Goal: Task Accomplishment & Management: Use online tool/utility

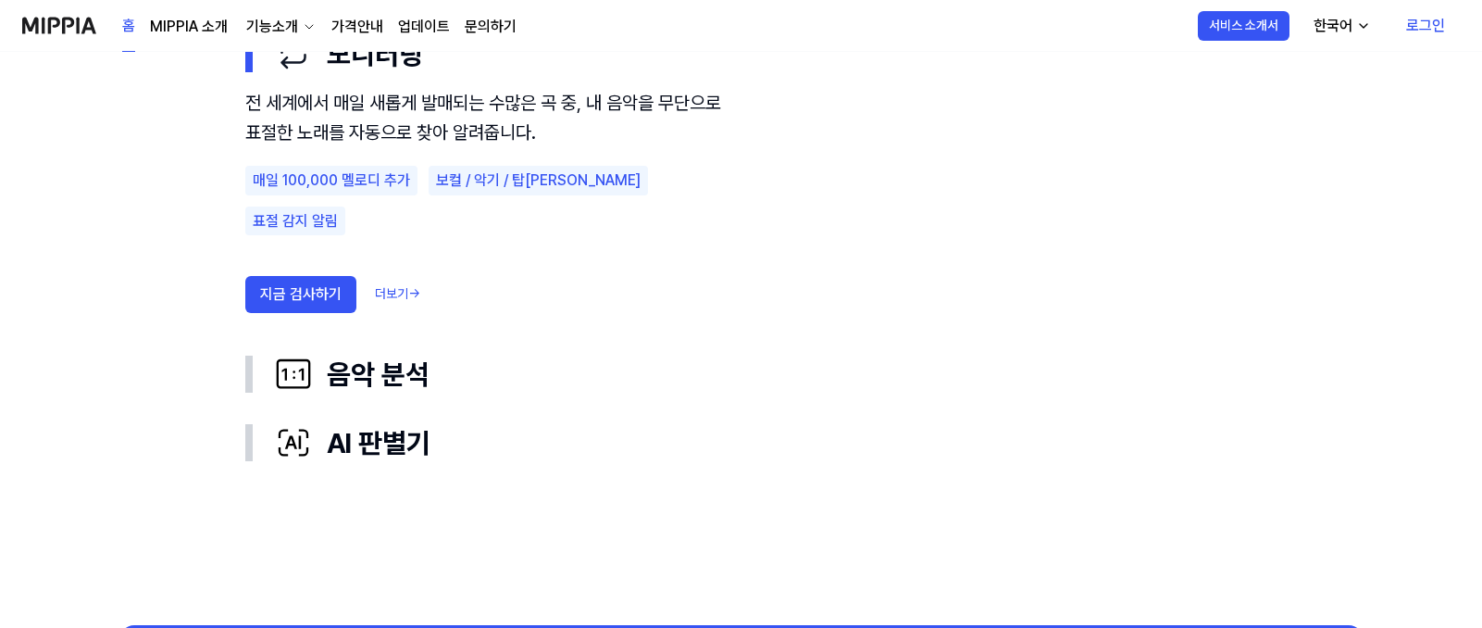
scroll to position [1111, 0]
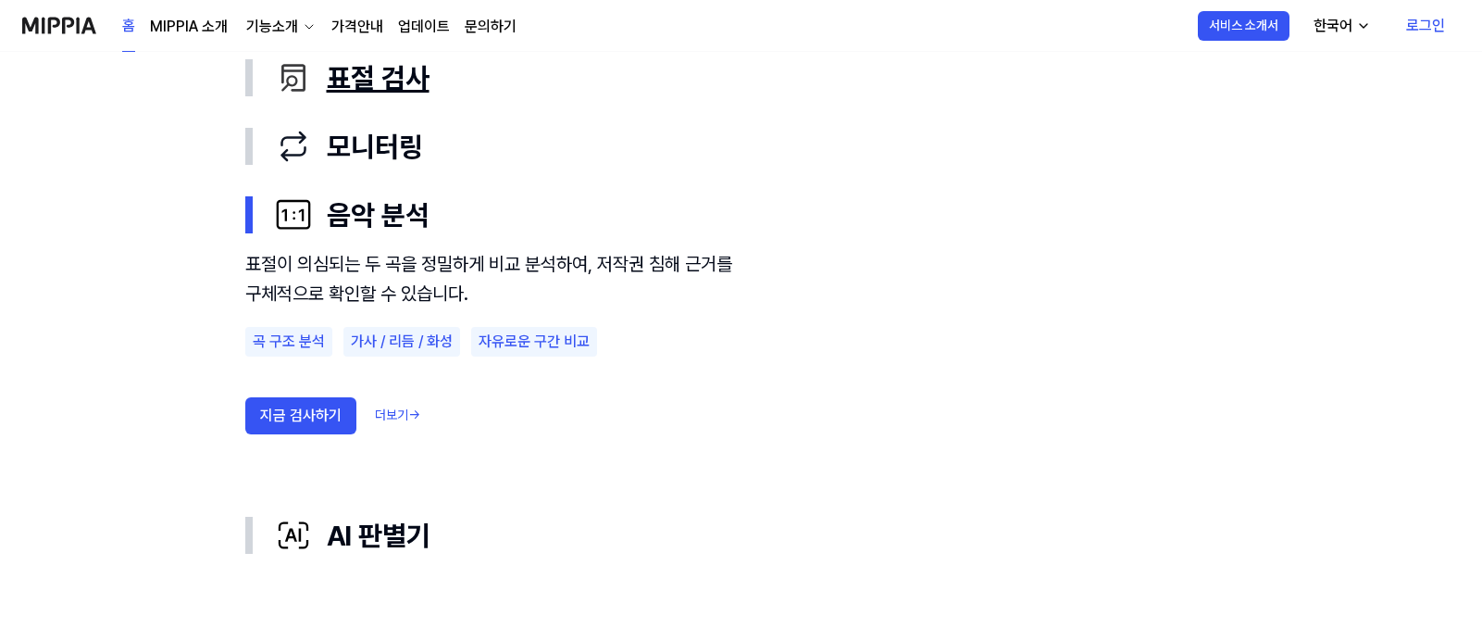
click at [402, 77] on div "표절 검사" at bounding box center [756, 77] width 963 height 39
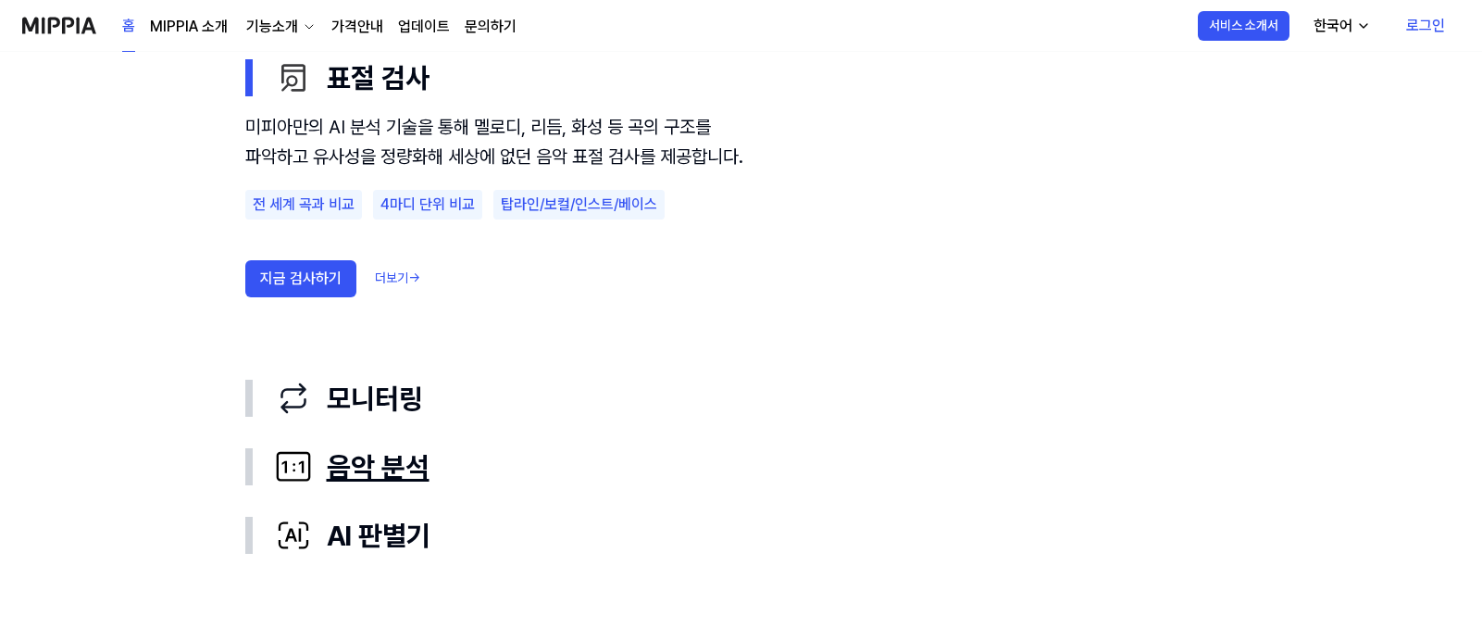
scroll to position [1204, 0]
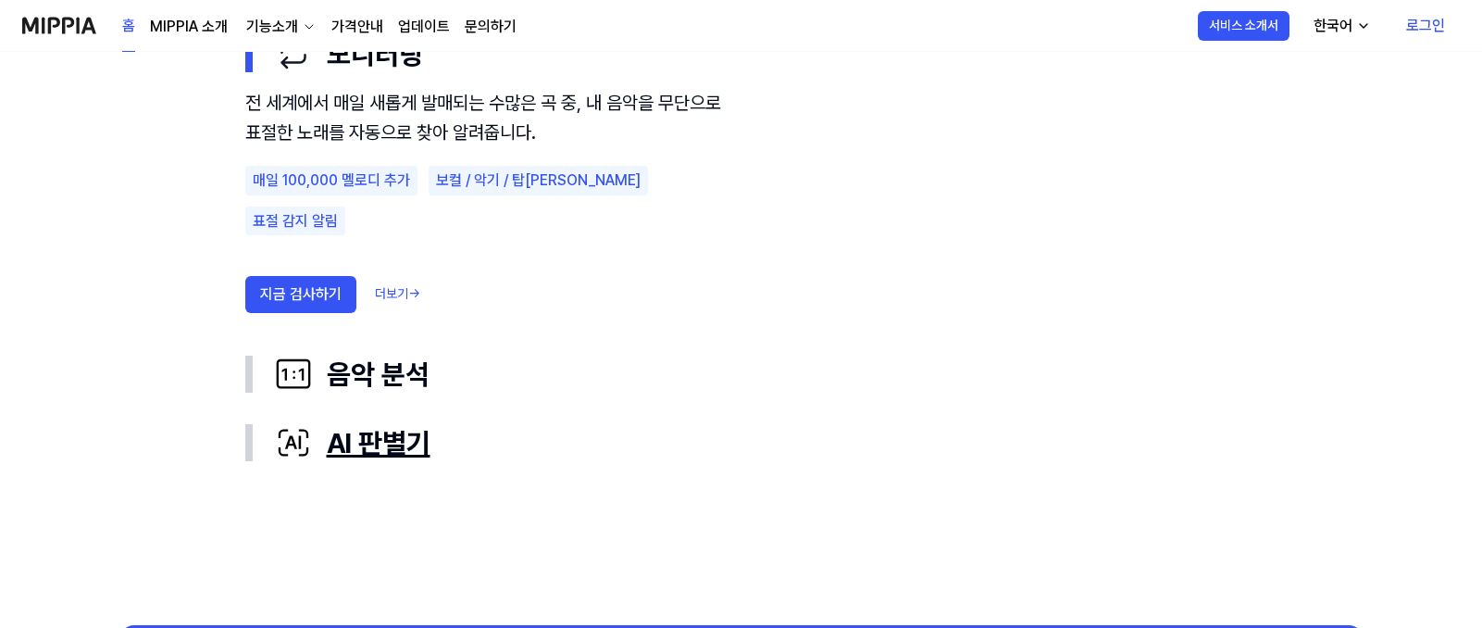
click at [428, 449] on div "AI 판별기" at bounding box center [756, 442] width 963 height 39
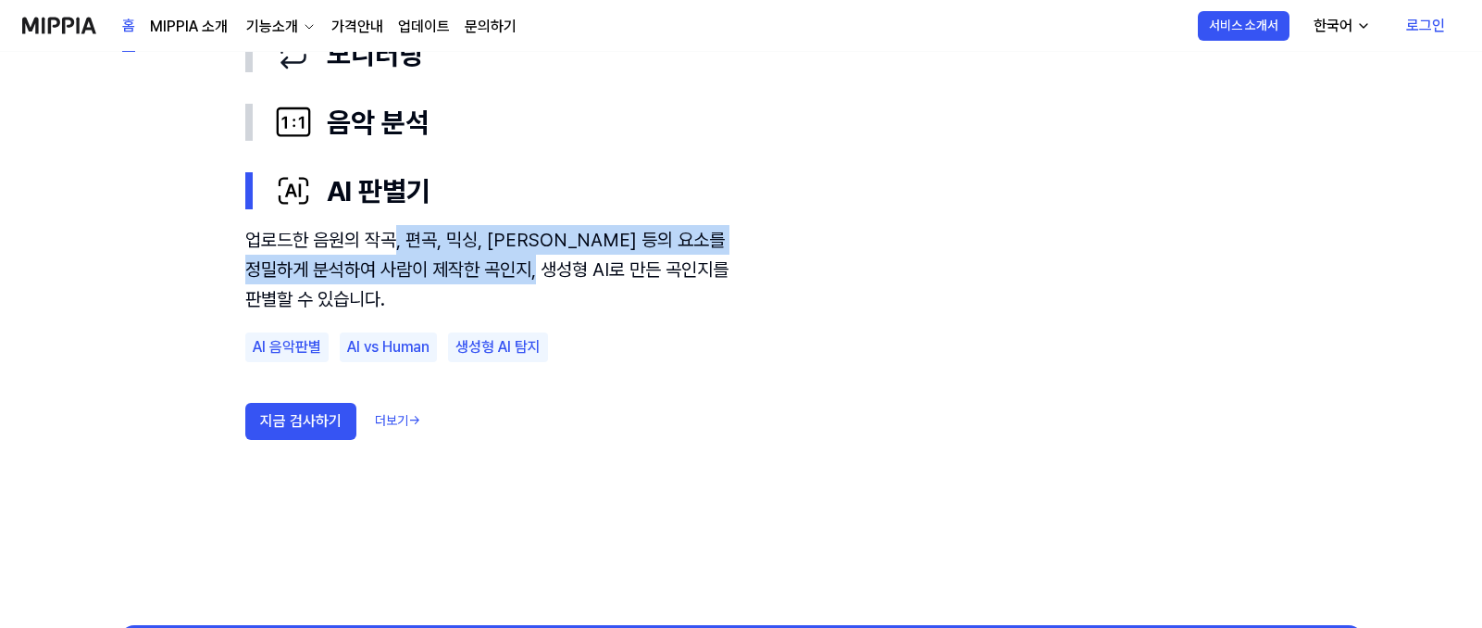
drag, startPoint x: 392, startPoint y: 233, endPoint x: 569, endPoint y: 276, distance: 182.8
click at [569, 276] on div "업로드한 음원의 작곡, 편곡, 믹싱, 마스터링 등의 요소를 정밀하게 분석하여 사람이 제작한 곡인지, 생성형 AI로 만든 곡인지를 판별할 수 있…" at bounding box center [495, 269] width 500 height 89
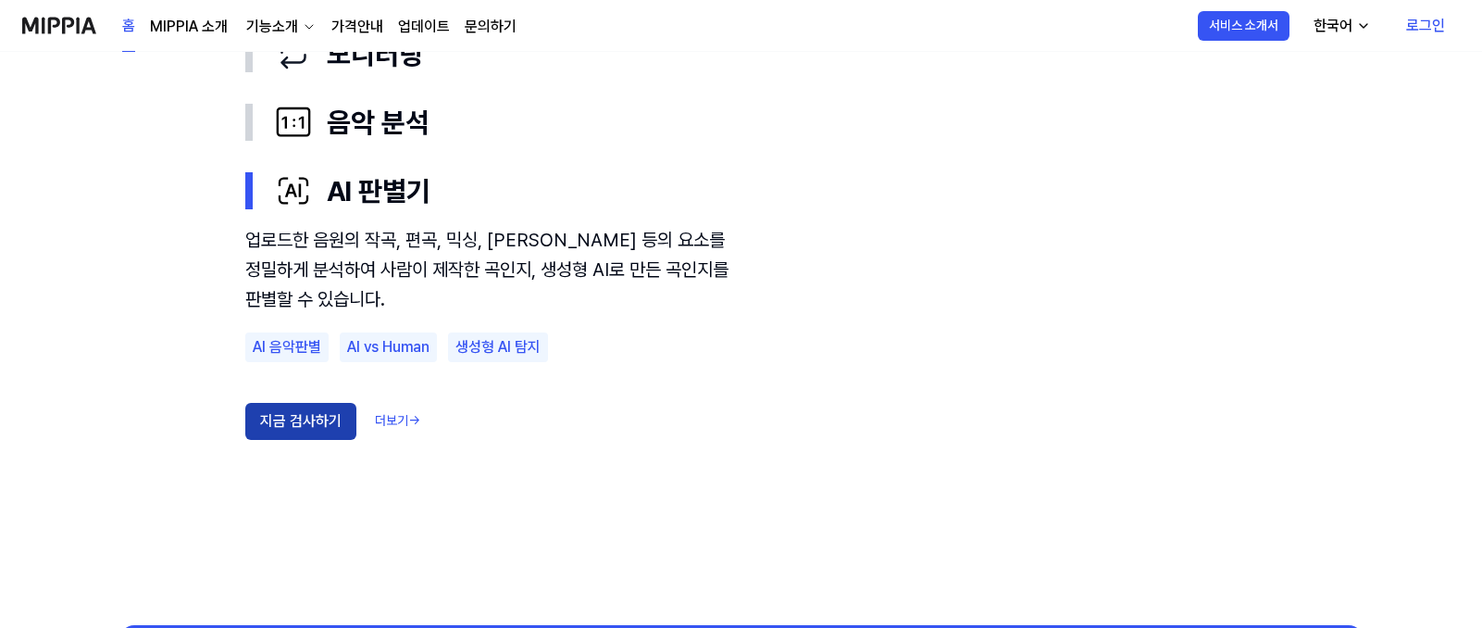
click at [306, 413] on button "지금 검사하기" at bounding box center [300, 421] width 111 height 37
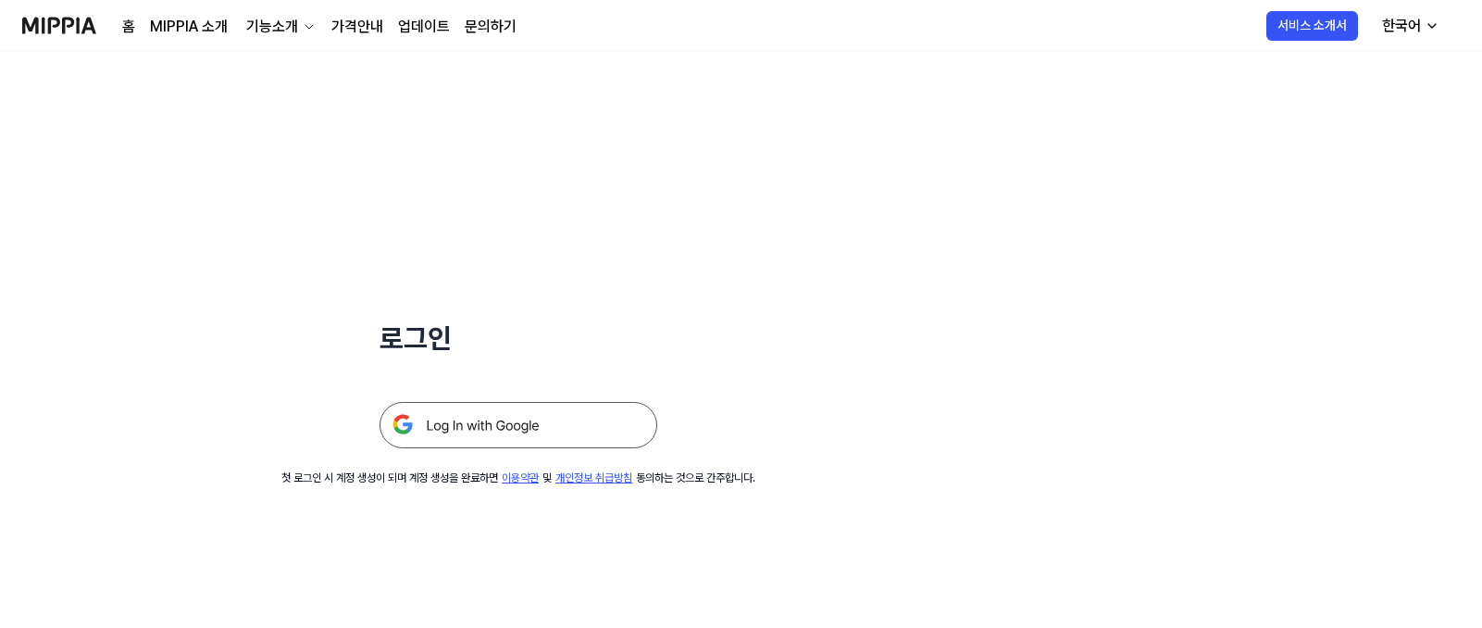
click at [520, 425] on img at bounding box center [519, 425] width 278 height 46
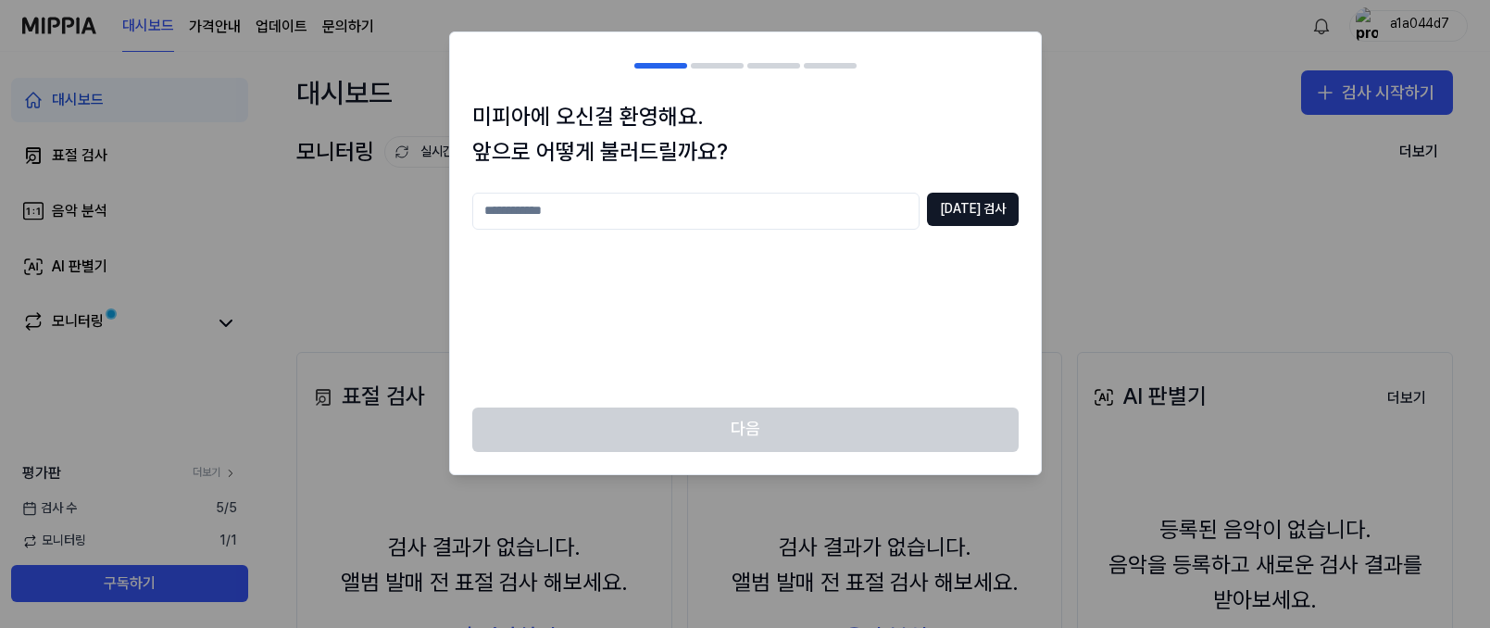
click at [1088, 310] on div at bounding box center [745, 314] width 1490 height 628
click at [739, 212] on input "text" at bounding box center [695, 211] width 447 height 37
type input "*"
type input "**********"
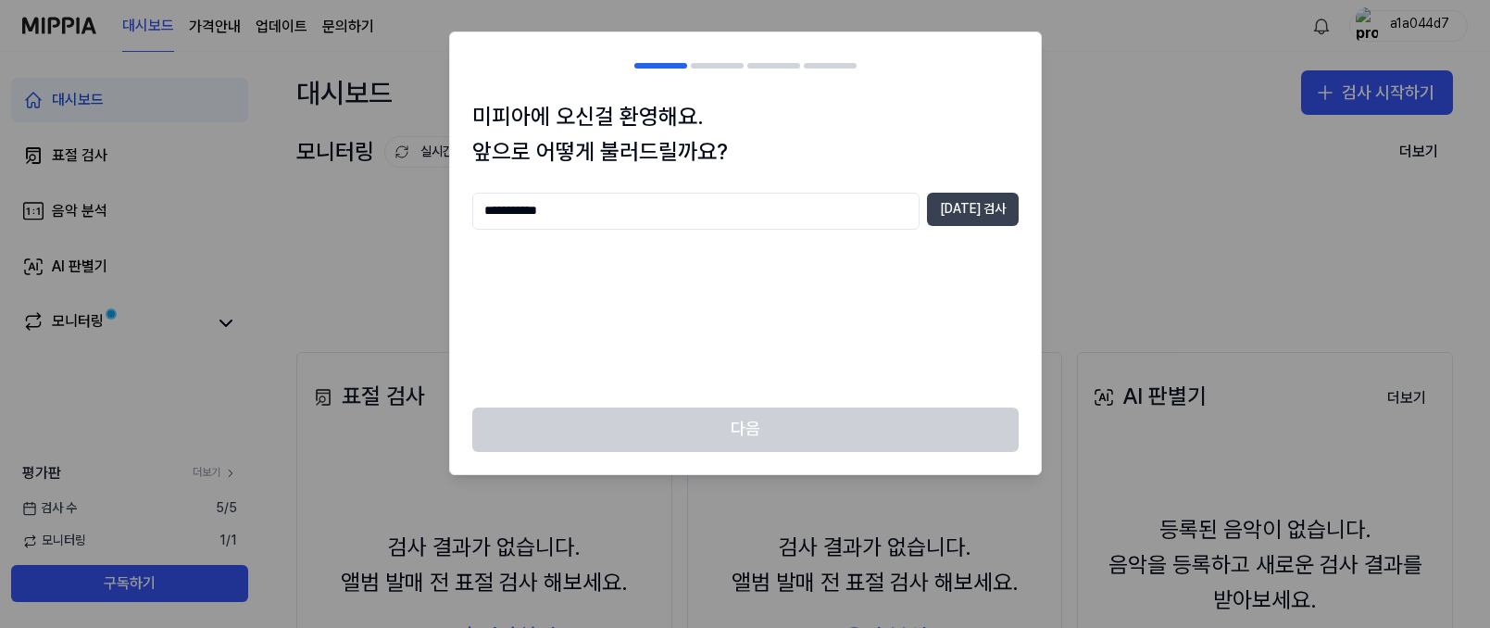
click at [984, 206] on button "[DATE] 검사" at bounding box center [973, 209] width 92 height 33
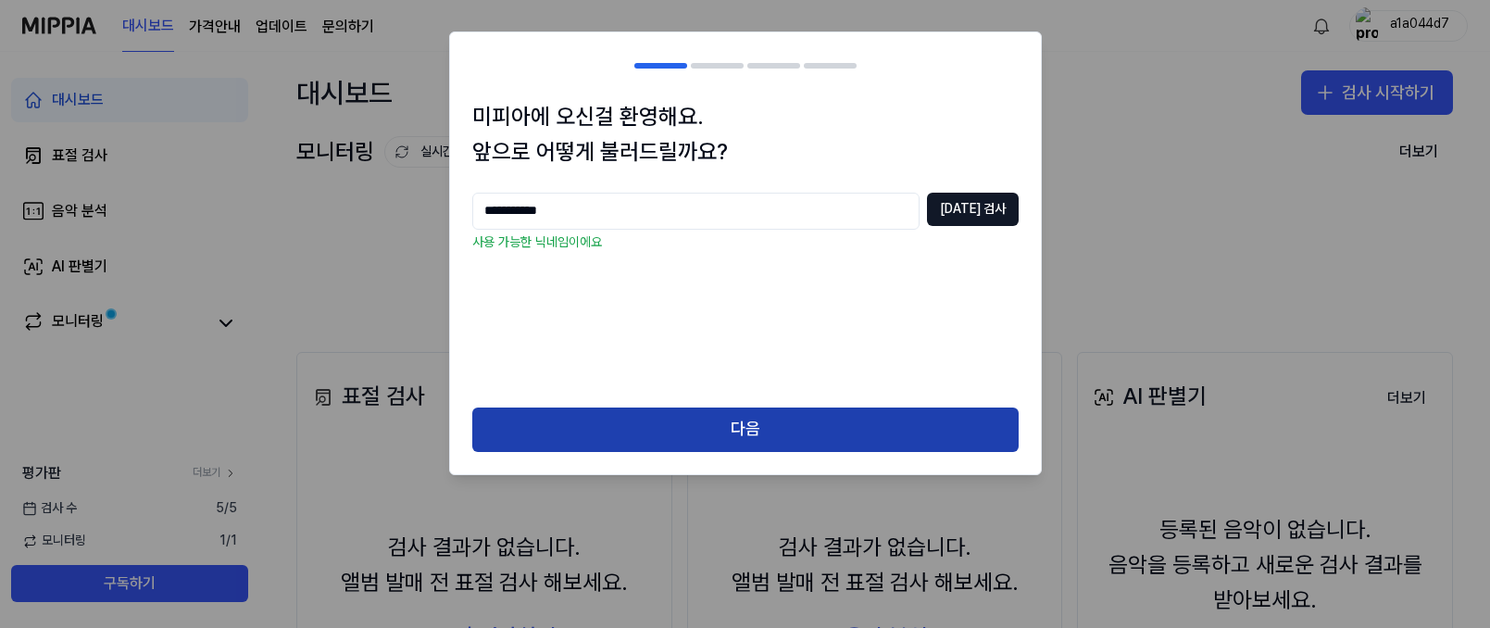
click at [760, 426] on button "다음" at bounding box center [745, 429] width 546 height 44
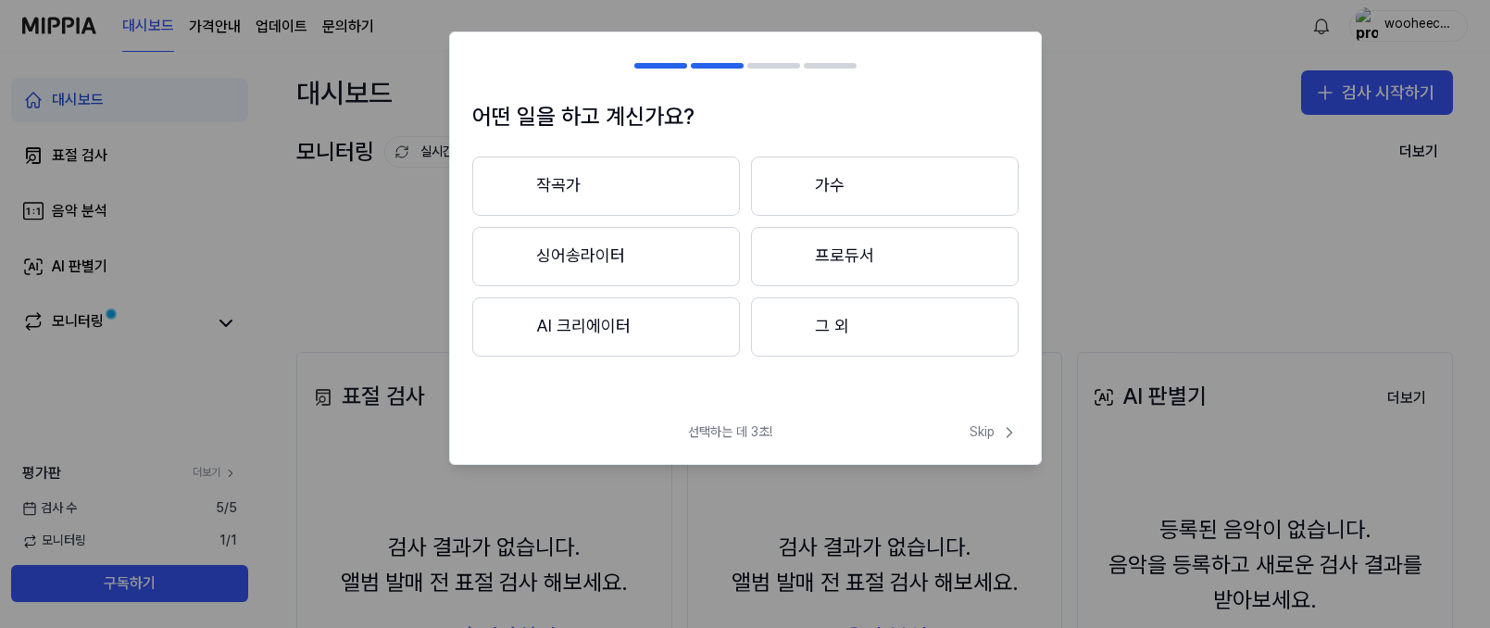
click at [898, 324] on button "그 외" at bounding box center [885, 326] width 268 height 59
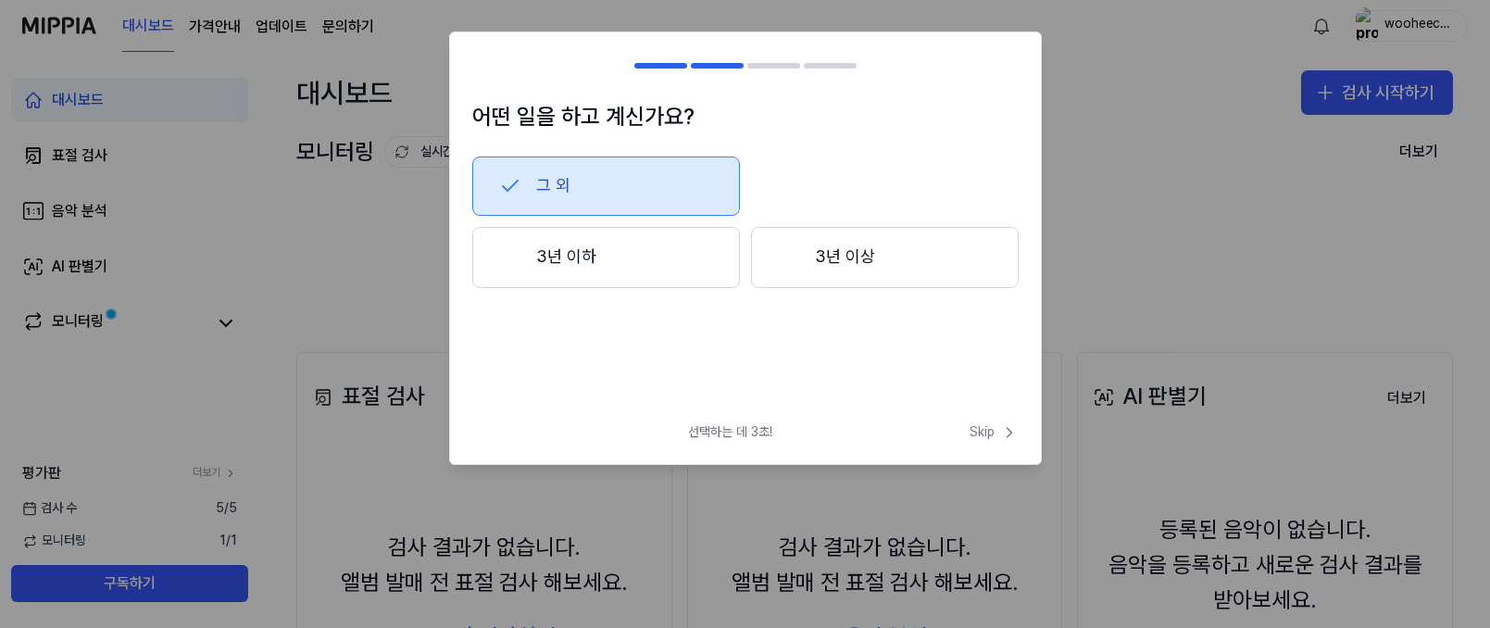
click at [618, 178] on button "그 외" at bounding box center [606, 185] width 268 height 59
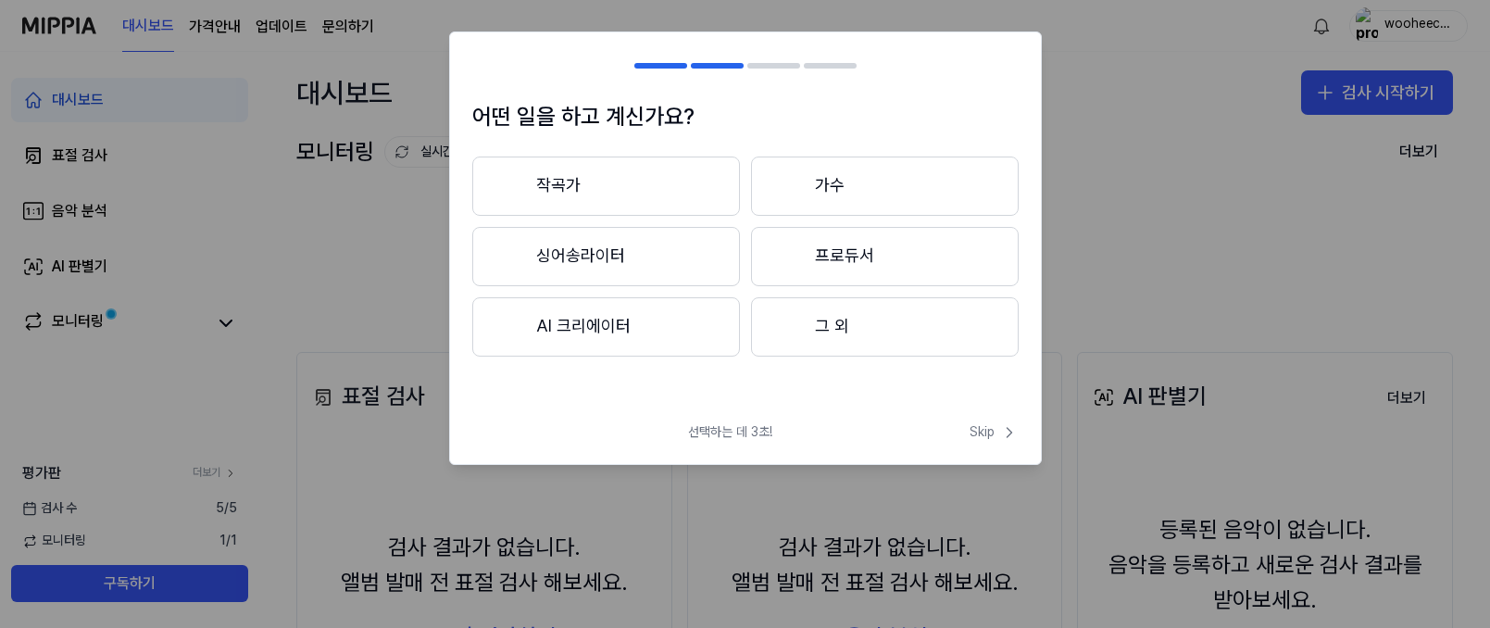
click at [865, 344] on button "그 외" at bounding box center [885, 326] width 268 height 59
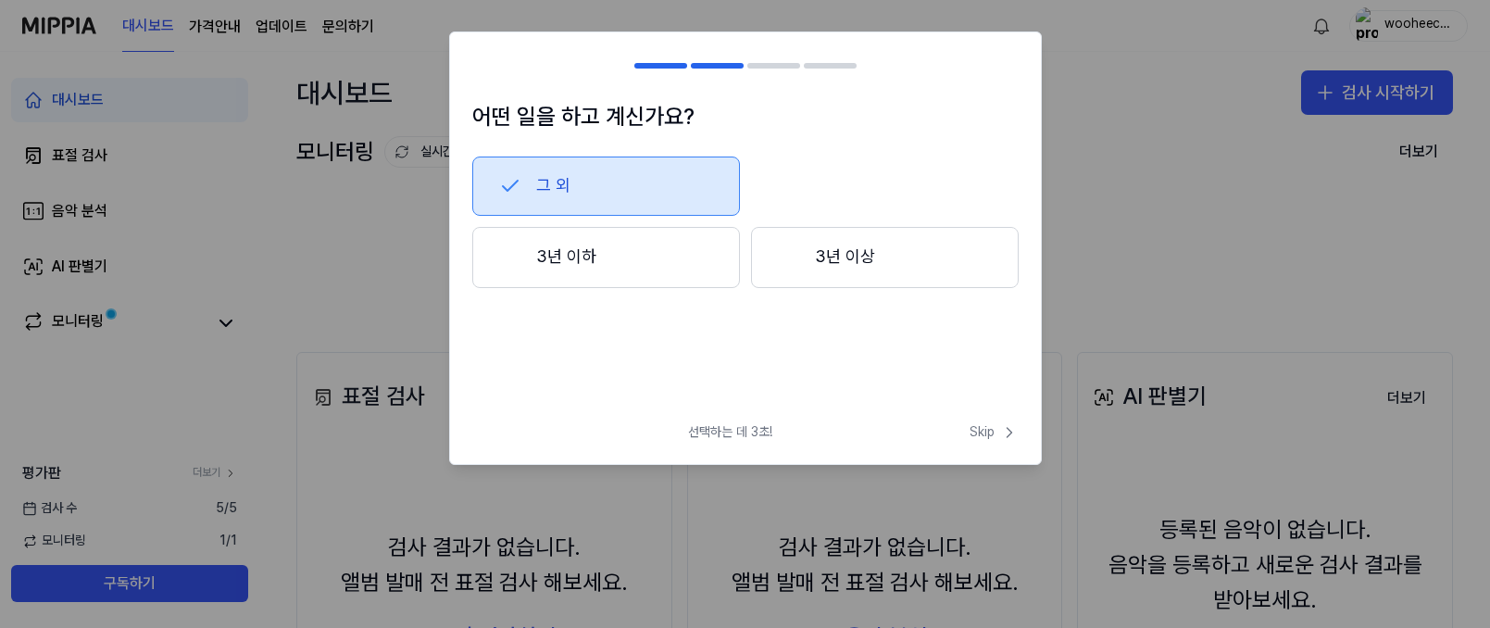
click at [650, 193] on button "그 외" at bounding box center [606, 185] width 268 height 59
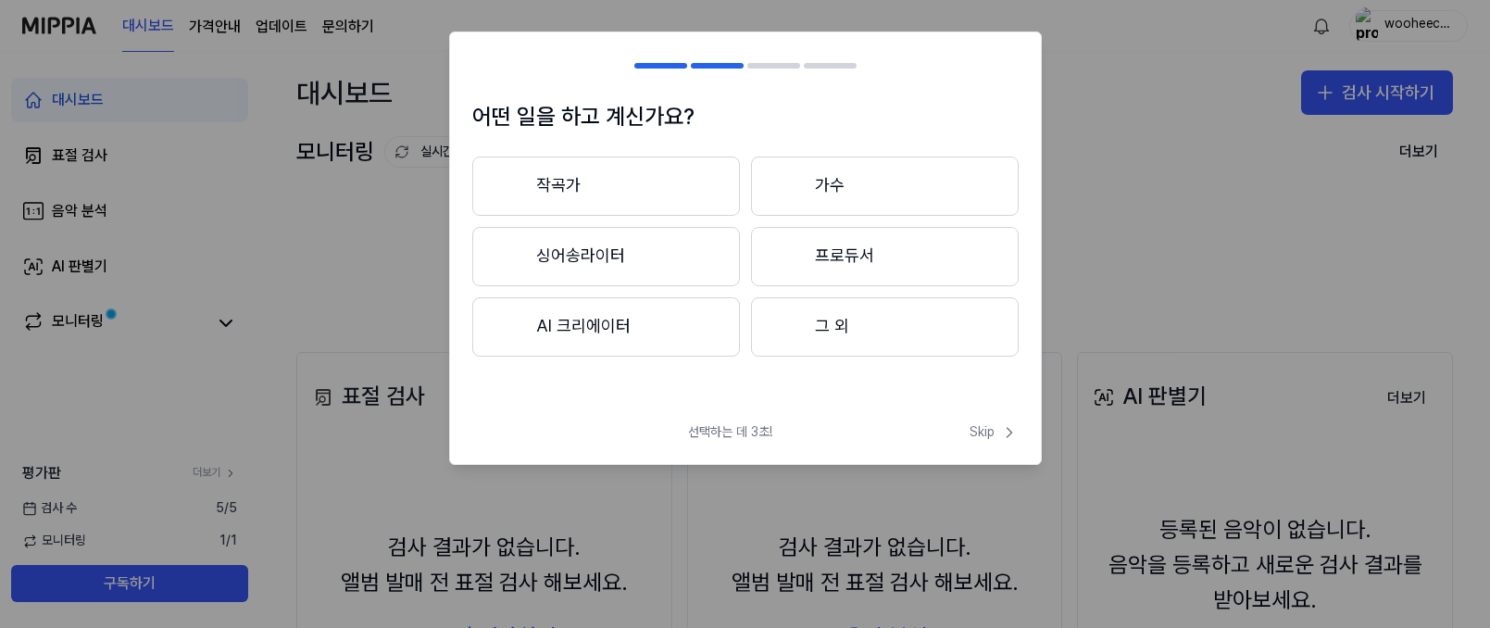
click at [817, 330] on button "그 외" at bounding box center [885, 326] width 268 height 59
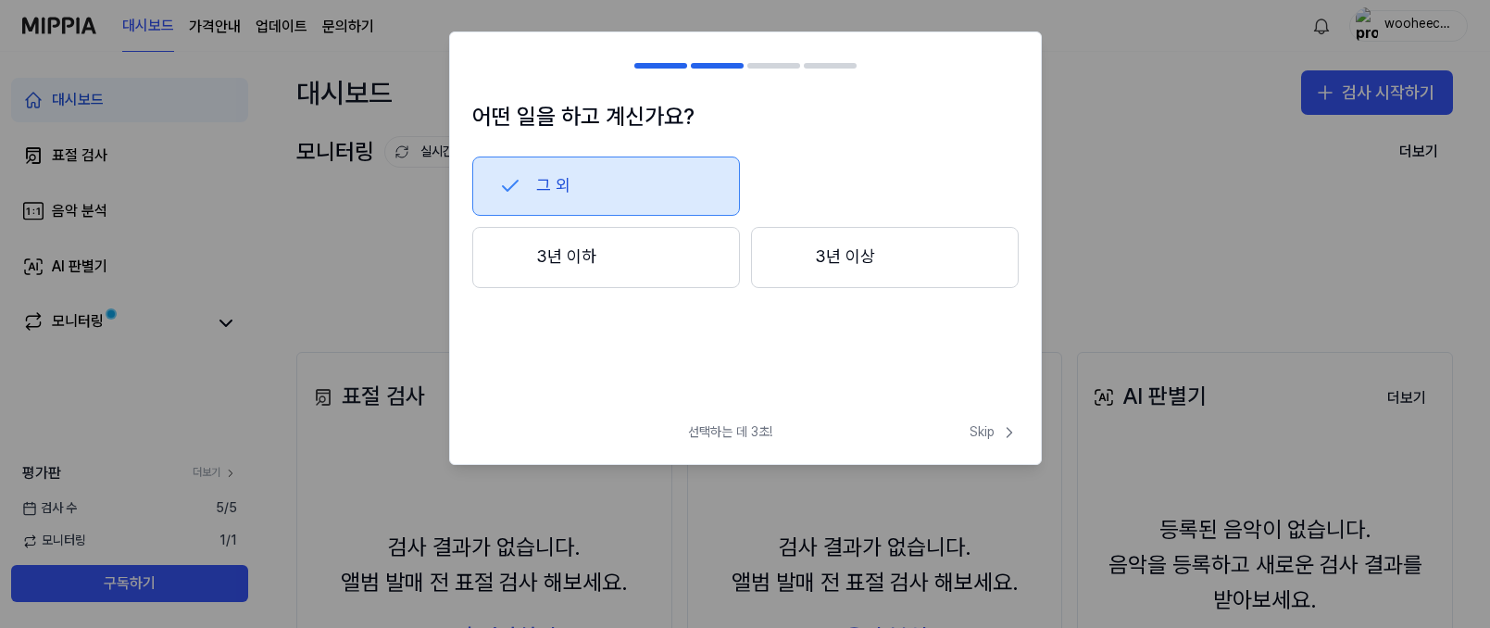
click at [663, 260] on button "3년 이하" at bounding box center [606, 257] width 268 height 61
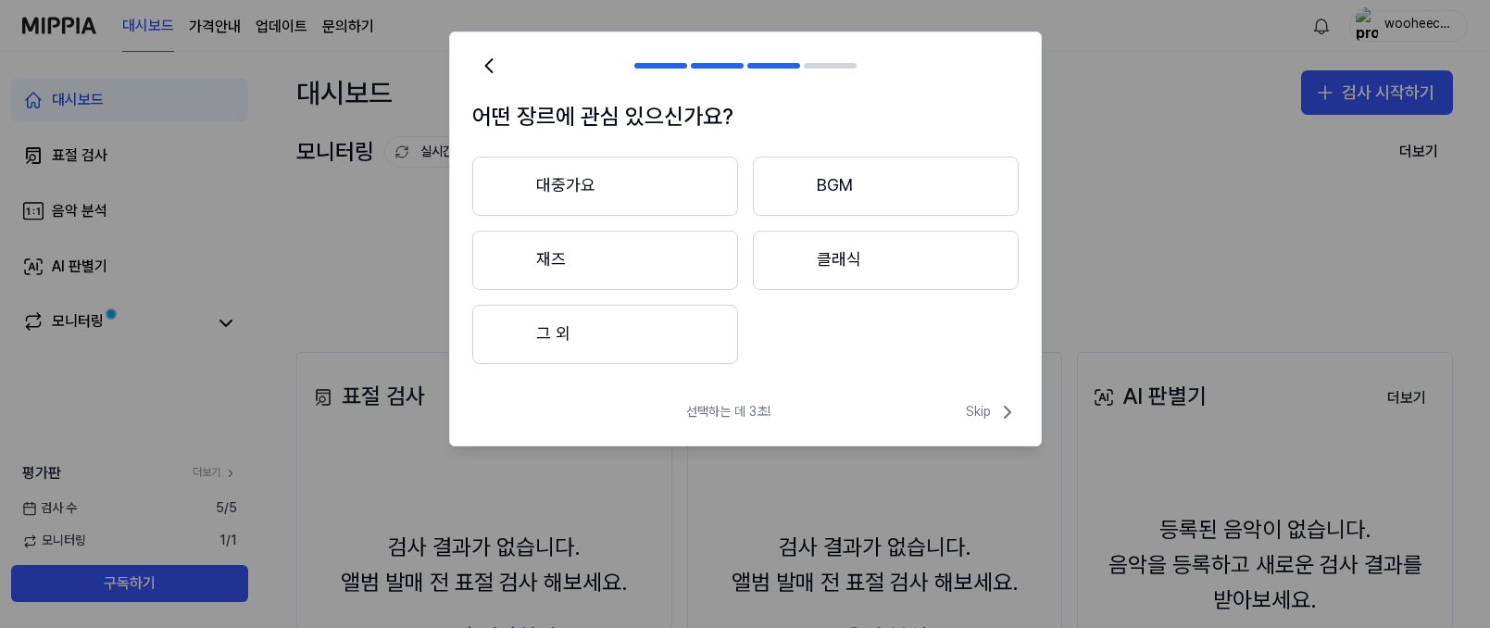
click at [675, 180] on button "대중가요" at bounding box center [605, 185] width 266 height 59
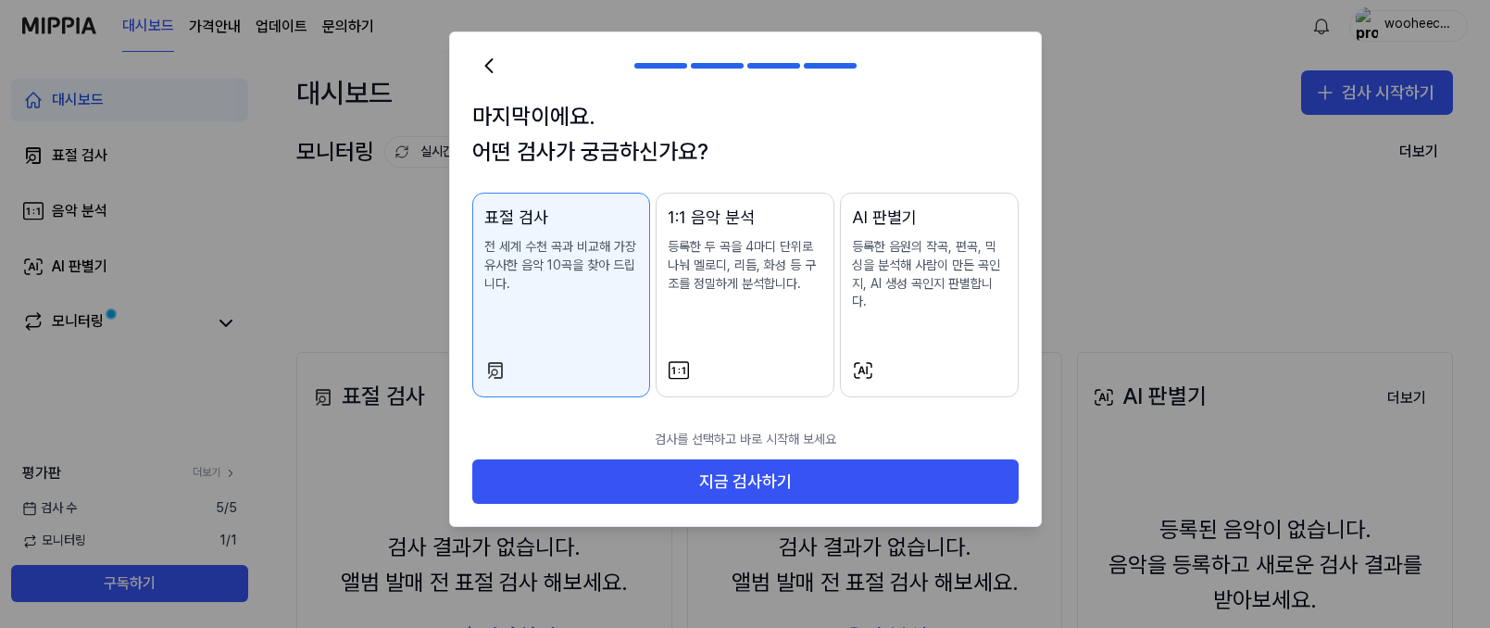
click at [932, 260] on p "등록한 음원의 작곡, 편곡, 믹싱을 분석해 사람이 만든 곡인지, AI 생성 곡인지 판별합니다." at bounding box center [929, 274] width 155 height 72
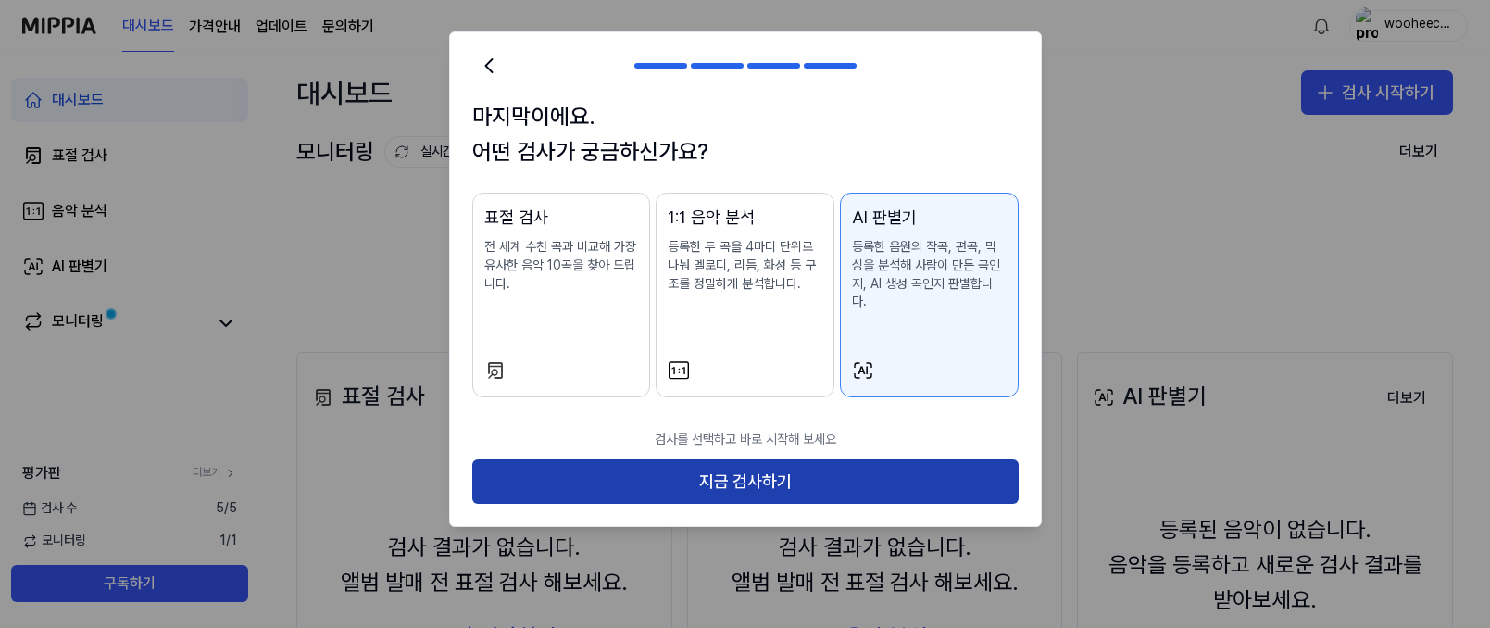
click at [796, 464] on button "지금 검사하기" at bounding box center [745, 481] width 546 height 44
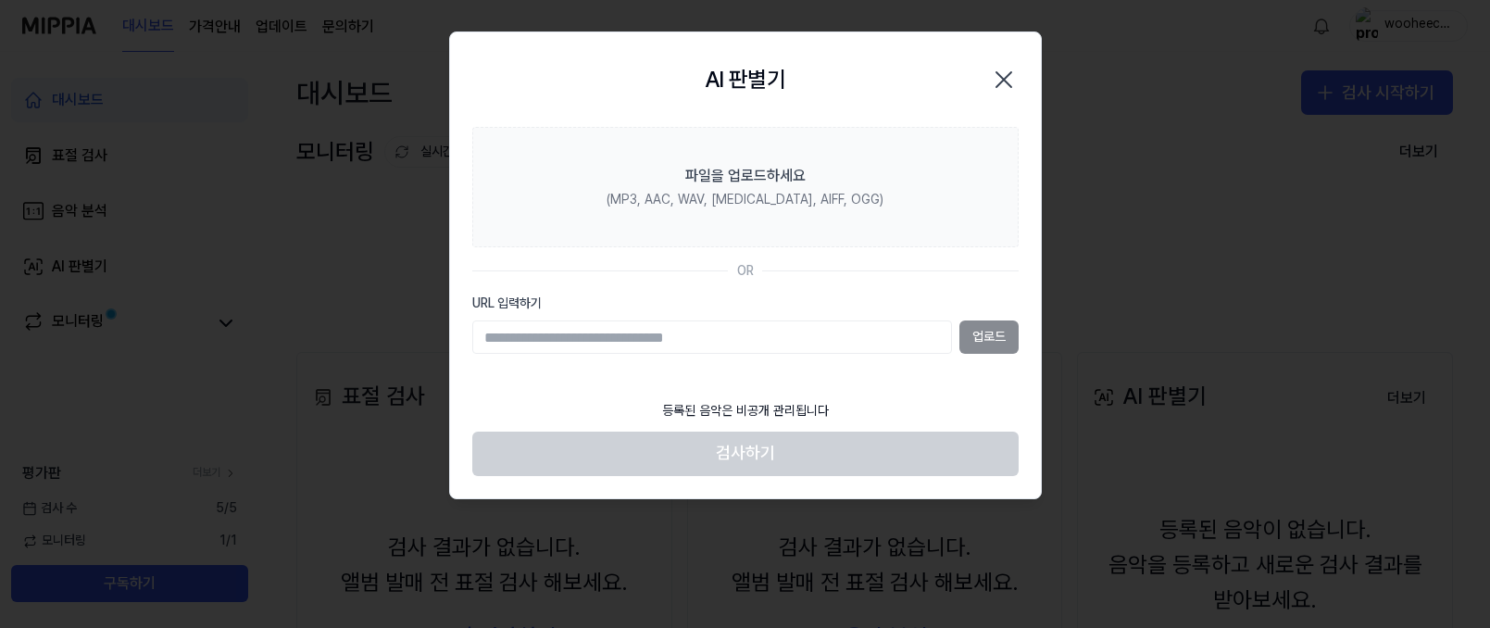
click at [1011, 69] on icon "button" at bounding box center [1004, 80] width 30 height 30
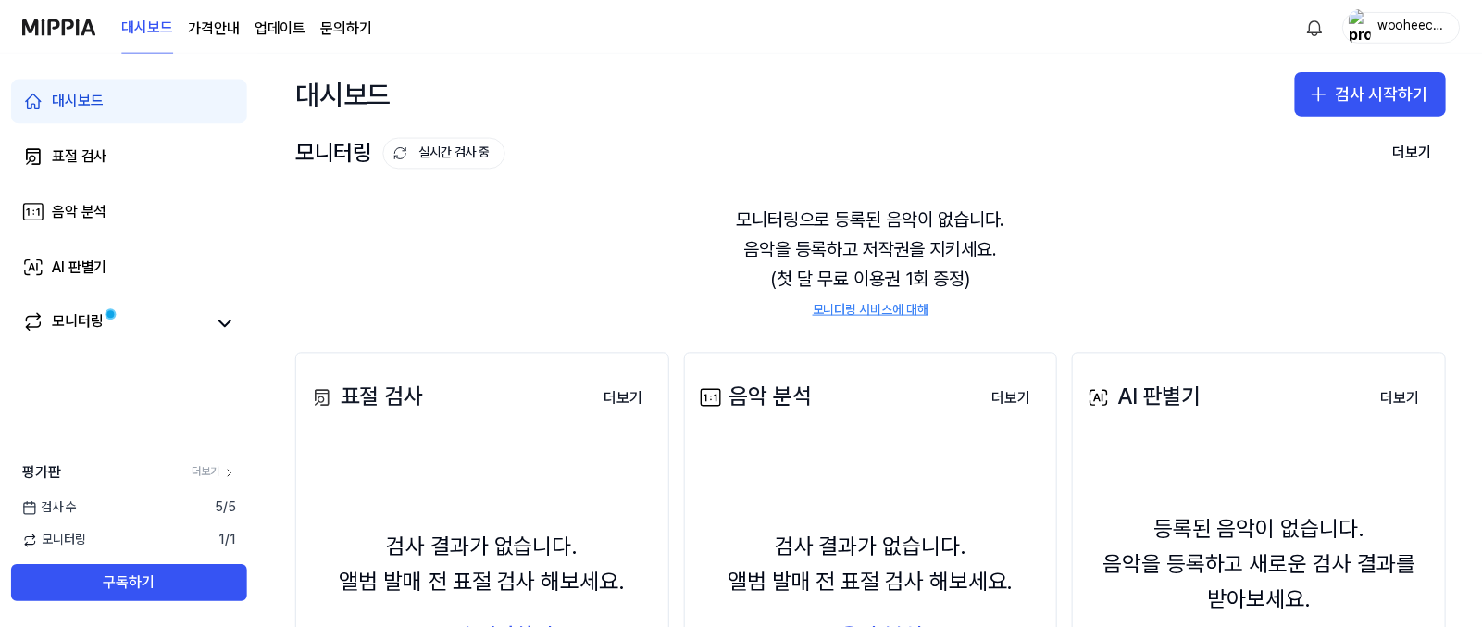
scroll to position [221, 0]
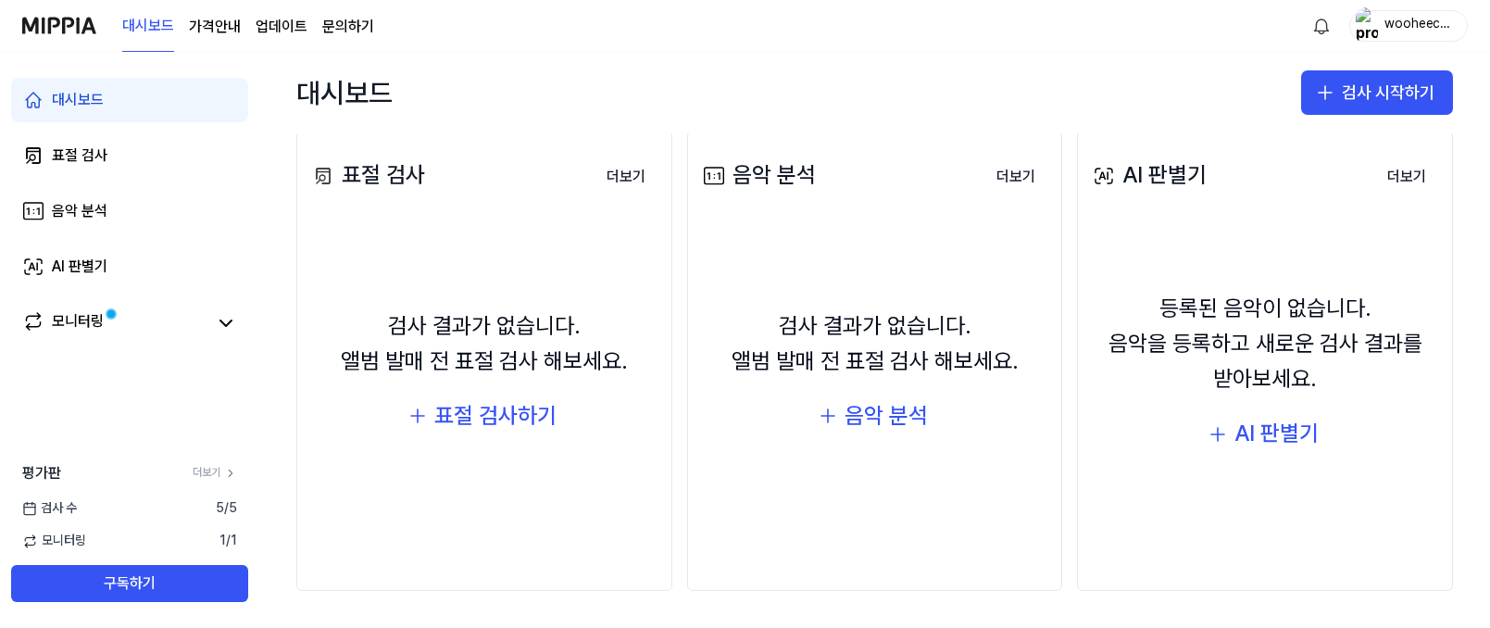
click at [219, 32] on page\) "가격안내" at bounding box center [215, 27] width 52 height 22
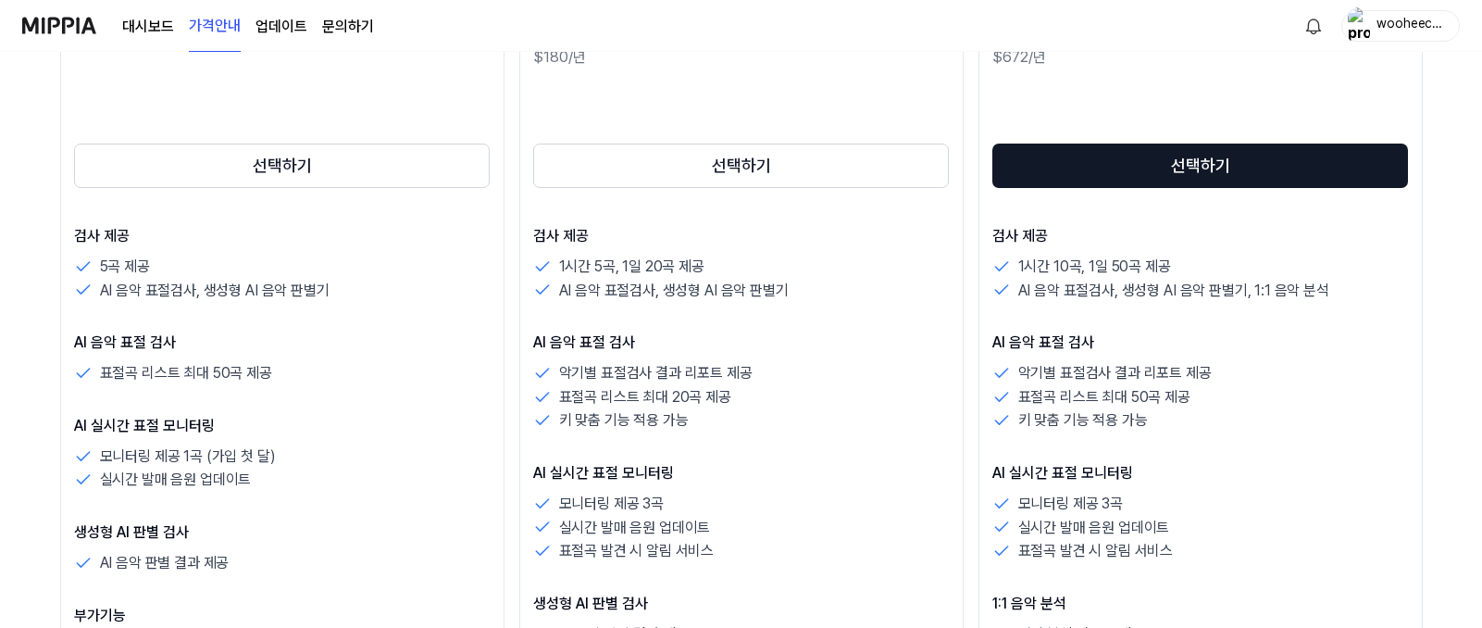
scroll to position [463, 0]
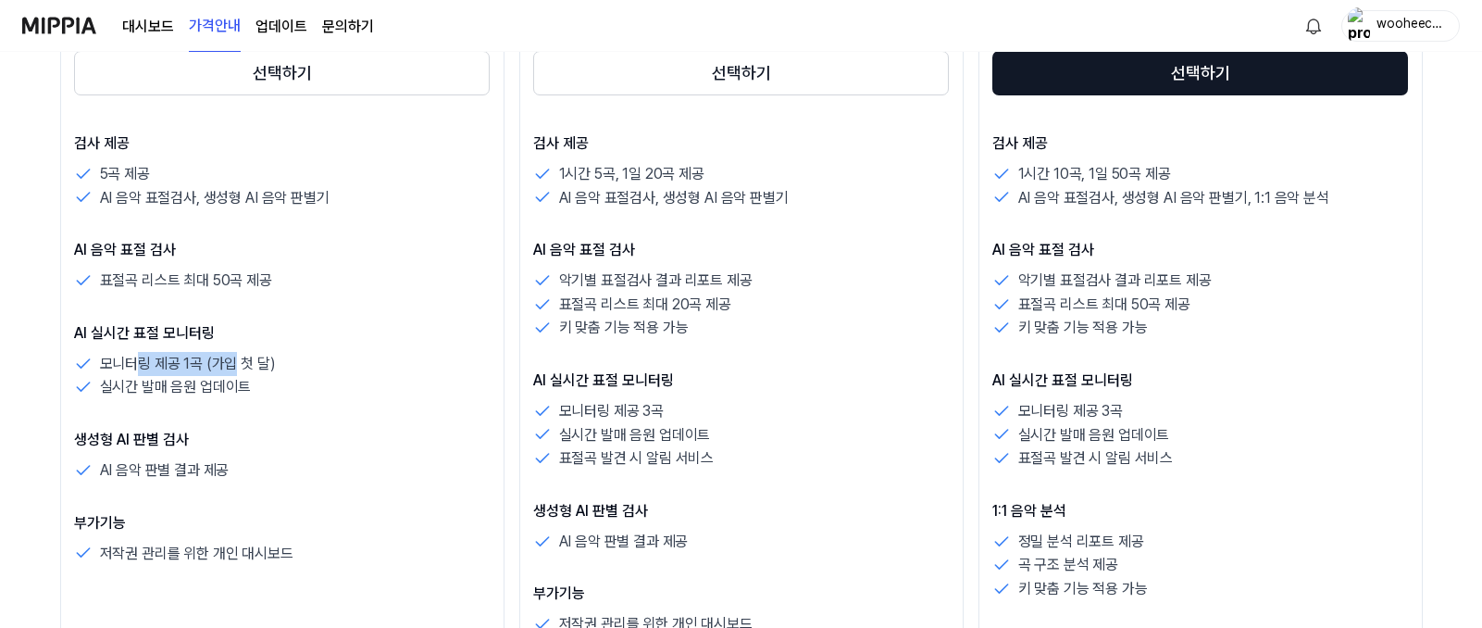
drag, startPoint x: 133, startPoint y: 366, endPoint x: 269, endPoint y: 366, distance: 136.1
click at [269, 366] on p "모니터링 제공 1곡 (가입 첫 달)" at bounding box center [188, 364] width 176 height 24
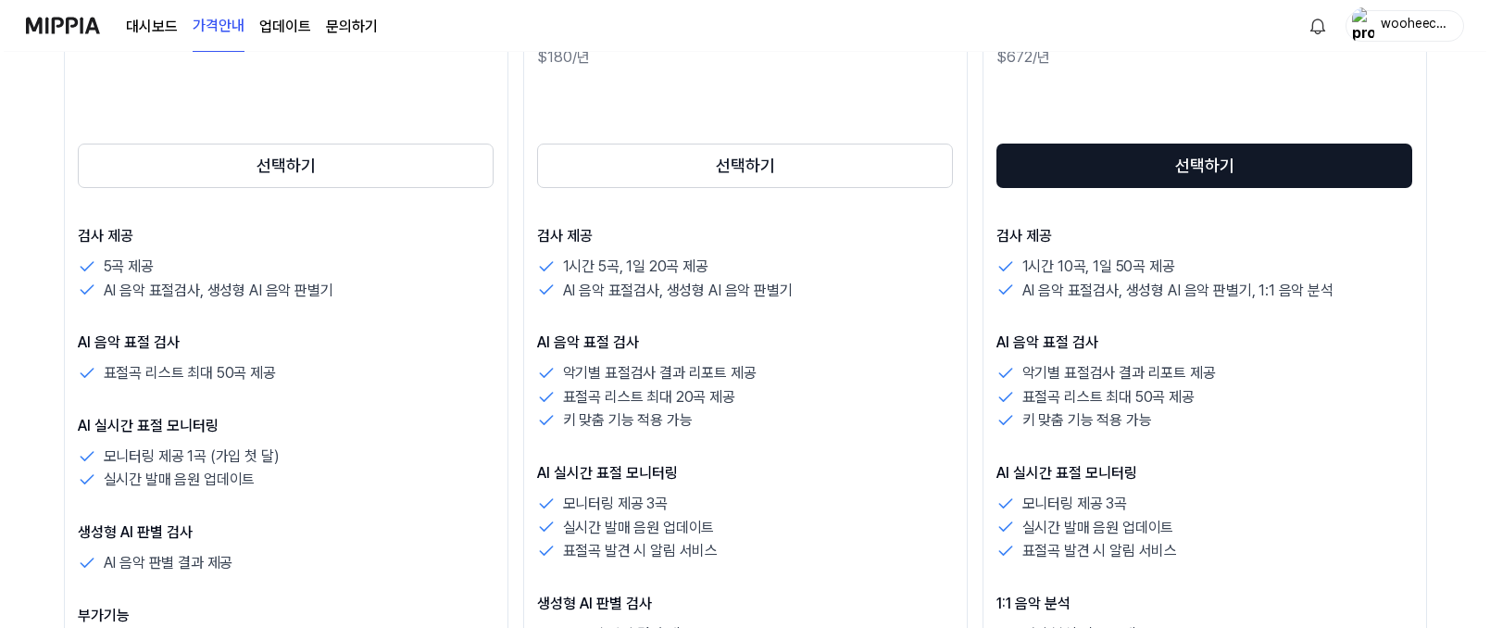
scroll to position [0, 0]
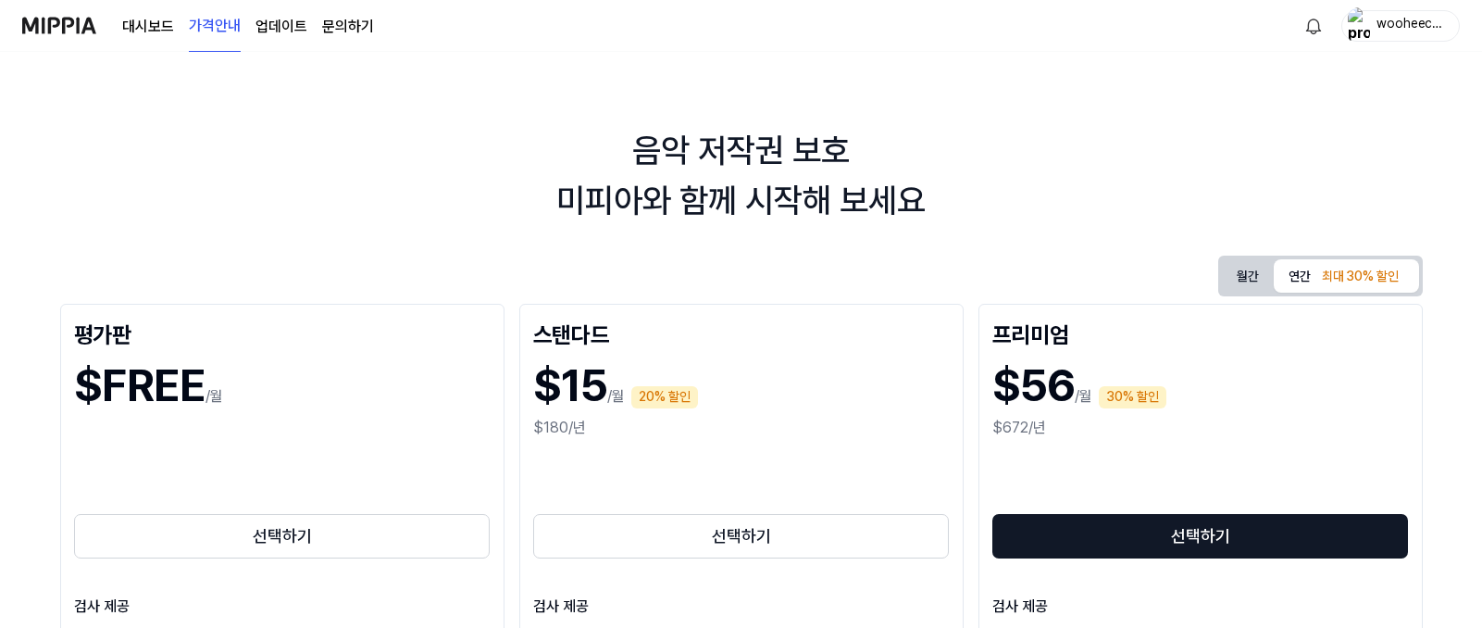
click at [149, 25] on link "대시보드" at bounding box center [148, 27] width 52 height 22
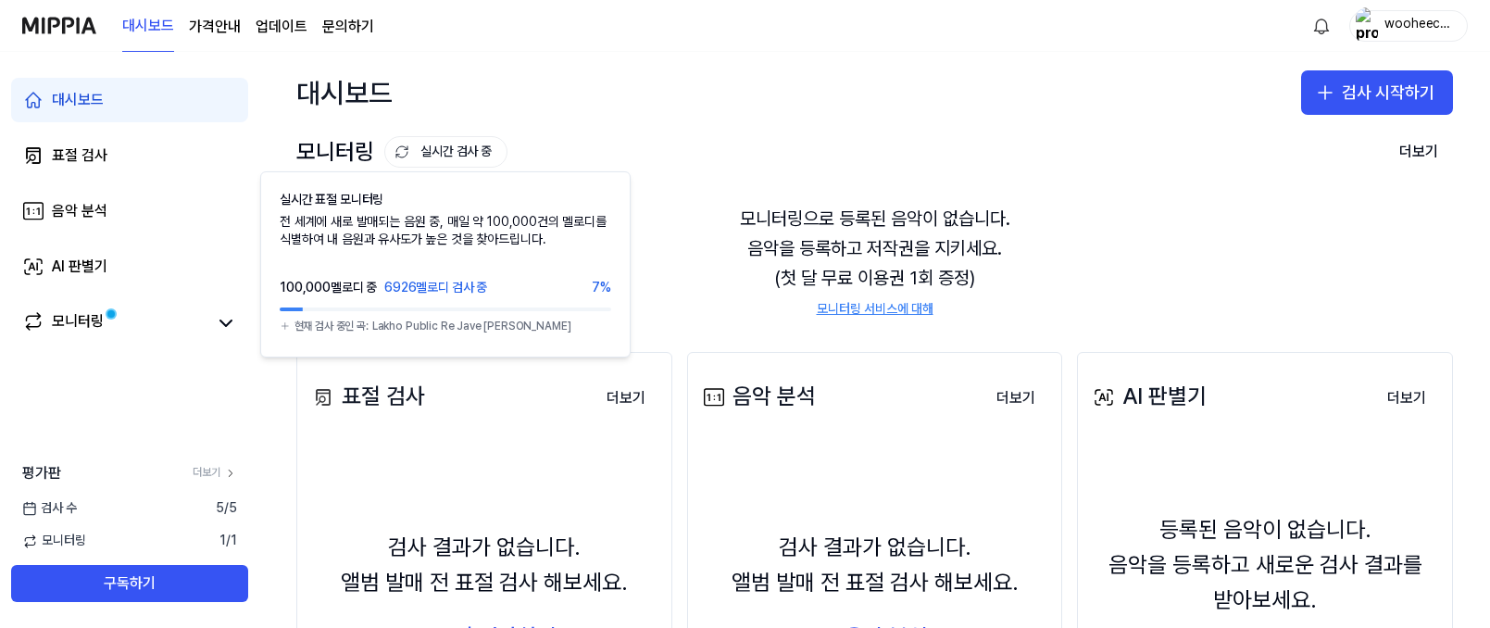
scroll to position [185, 0]
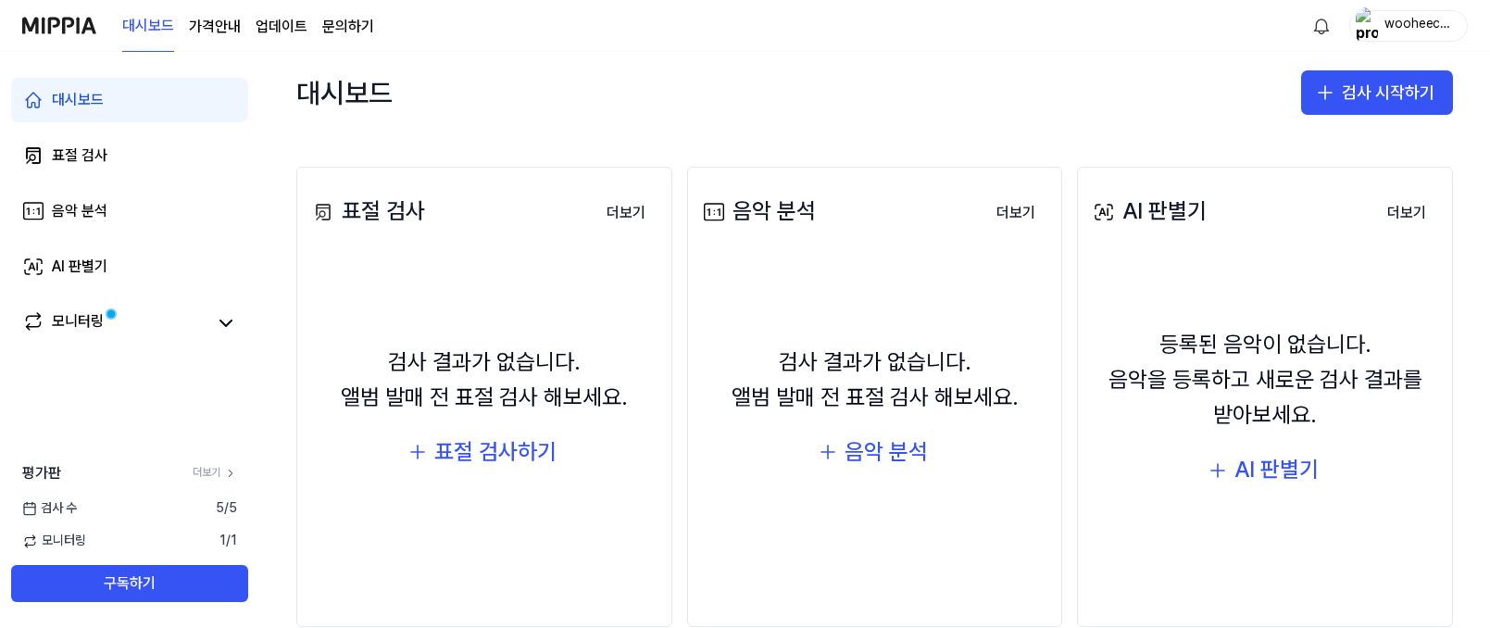
click at [1025, 120] on div "대시보드 검사 시작하기" at bounding box center [874, 92] width 1231 height 81
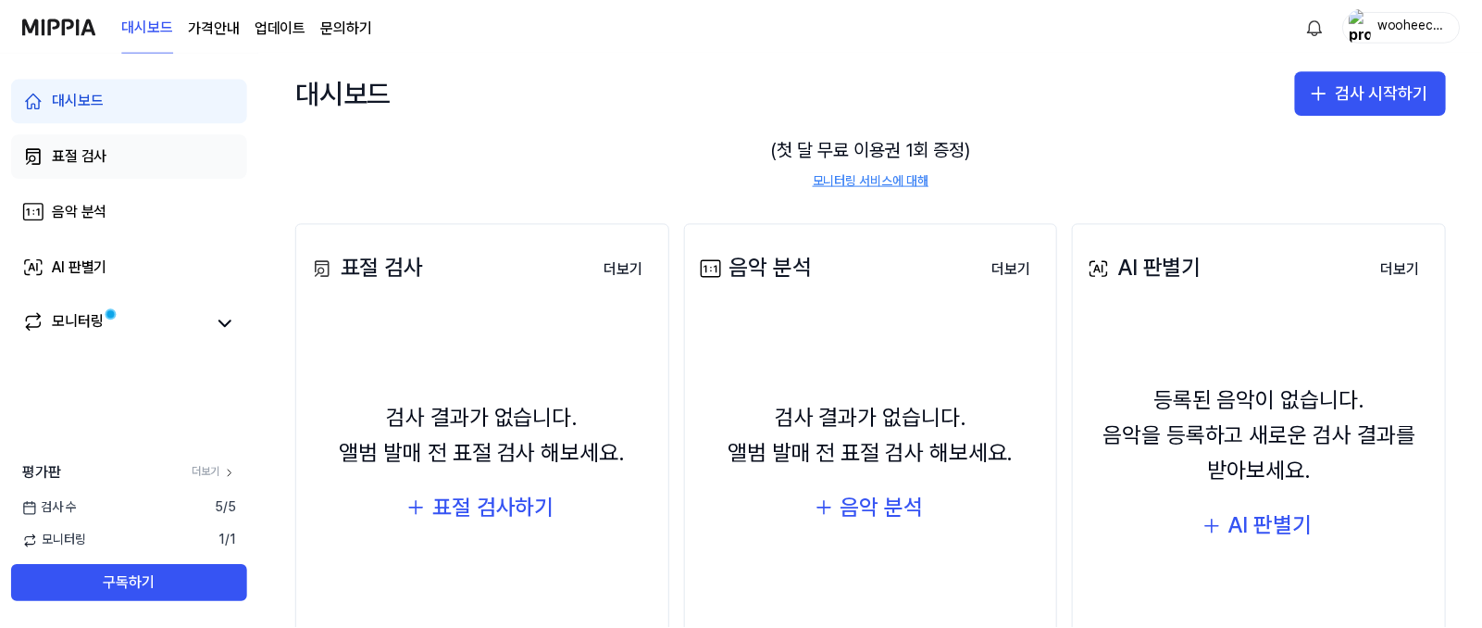
scroll to position [36, 0]
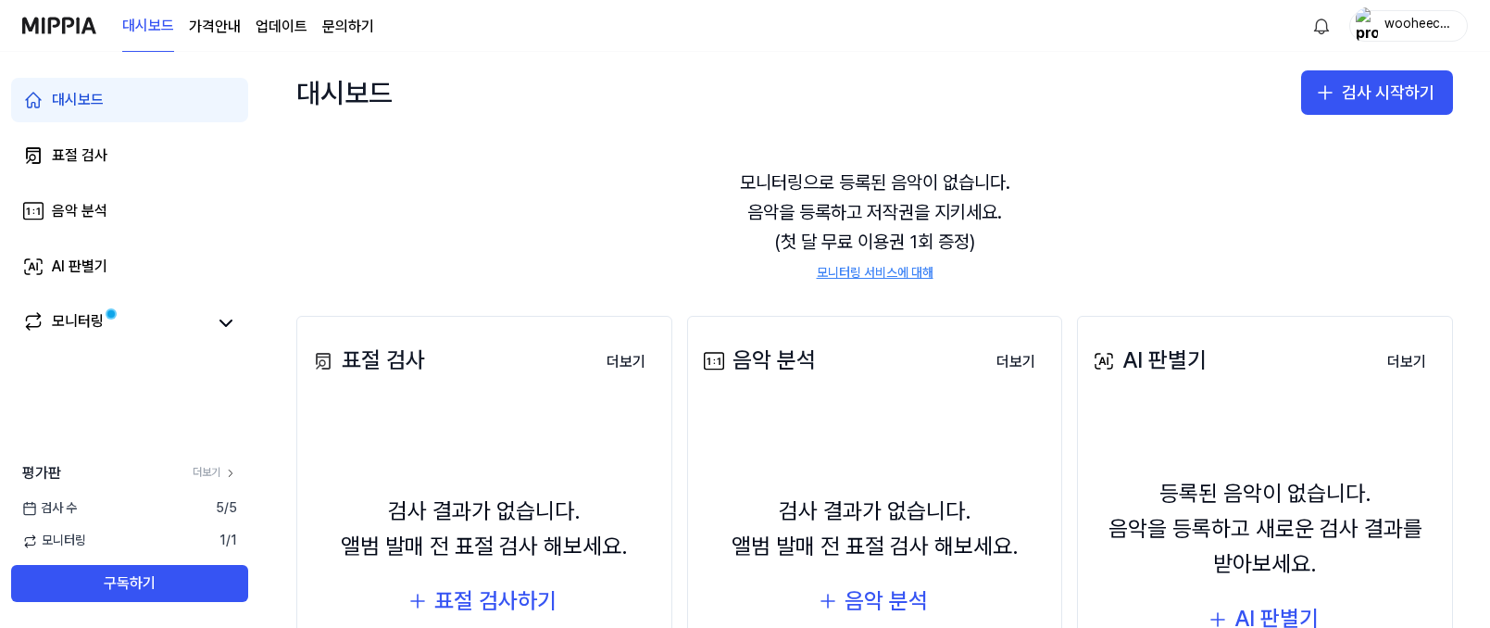
click at [218, 34] on page\) "가격안내" at bounding box center [215, 27] width 52 height 22
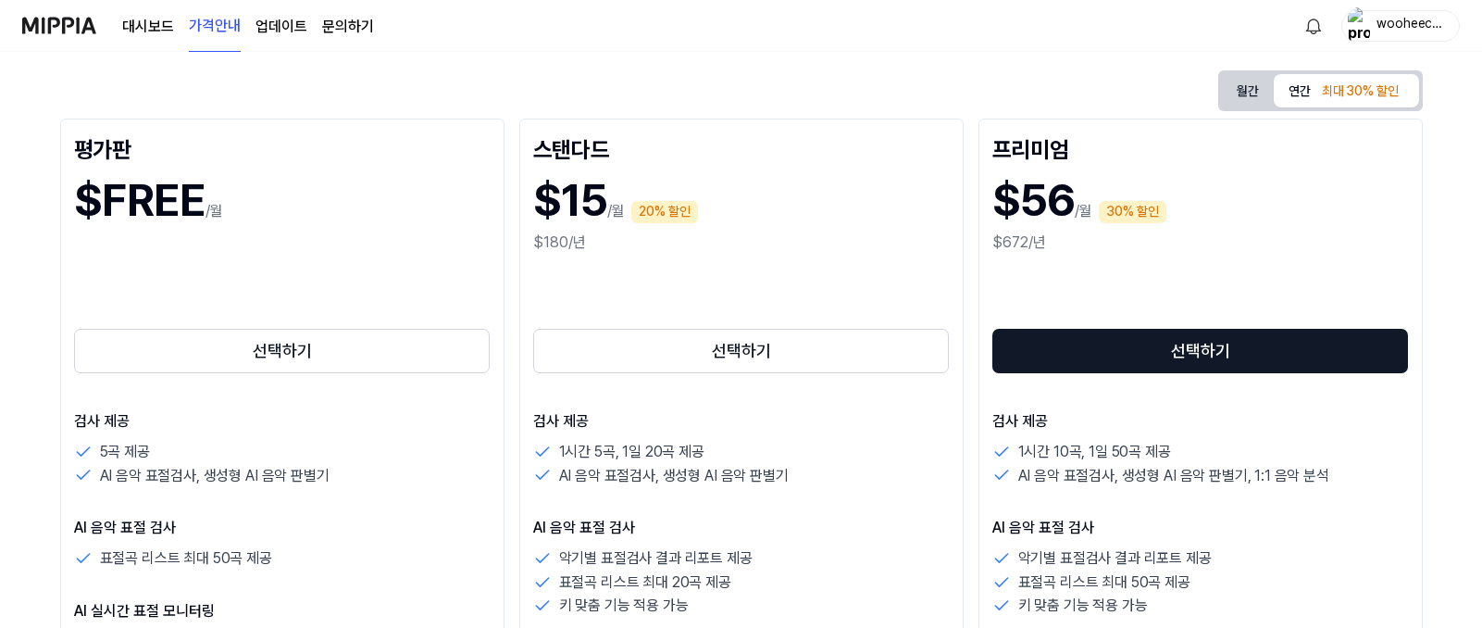
scroll to position [278, 0]
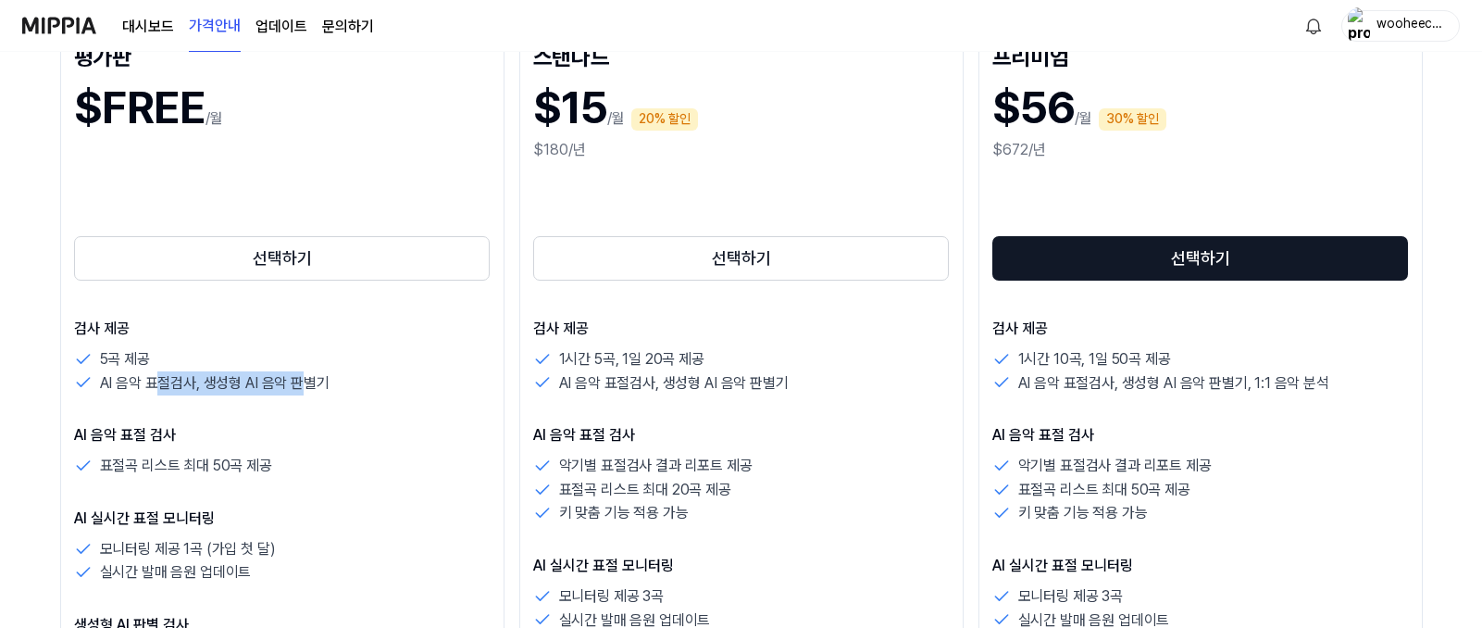
drag, startPoint x: 155, startPoint y: 386, endPoint x: 334, endPoint y: 387, distance: 179.6
click at [334, 387] on div "AI 음악 표절검사, 생성형 AI 음악 판별기" at bounding box center [282, 383] width 417 height 24
